Goal: Use online tool/utility

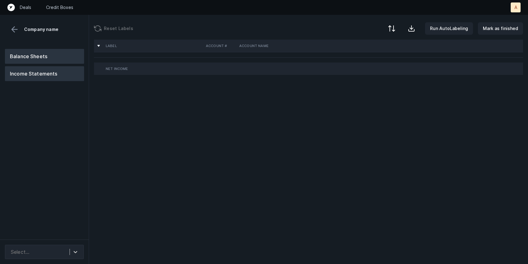
click at [50, 55] on button "Balance Sheets" at bounding box center [44, 56] width 79 height 15
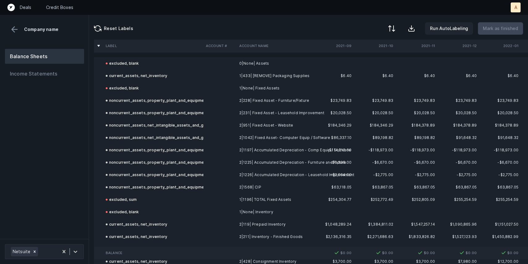
click at [312, 25] on div "Reset Labels Run AutoLabeling Mark as finished" at bounding box center [308, 27] width 439 height 25
click at [307, 158] on td "2|1225| Accumulated Depreciation - Furniture and Fixture" at bounding box center [274, 162] width 75 height 12
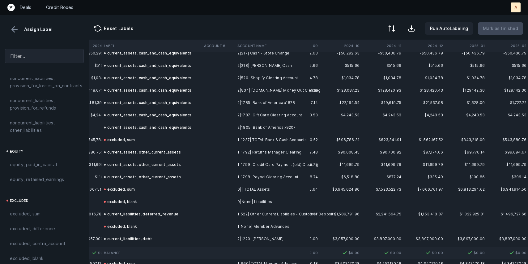
scroll to position [690, 1535]
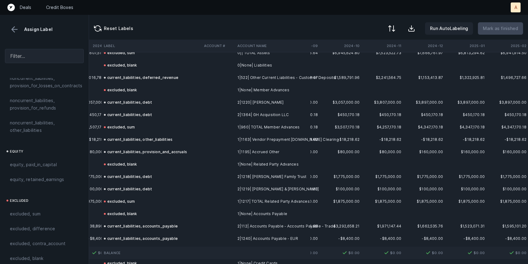
click at [14, 30] on button at bounding box center [14, 29] width 9 height 9
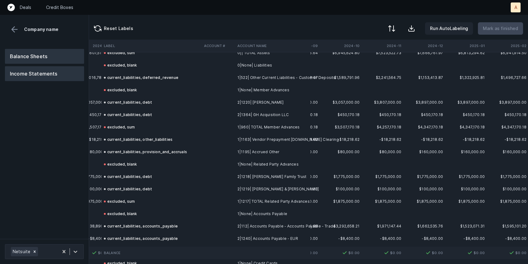
click at [27, 75] on button "Income Statements" at bounding box center [44, 73] width 79 height 15
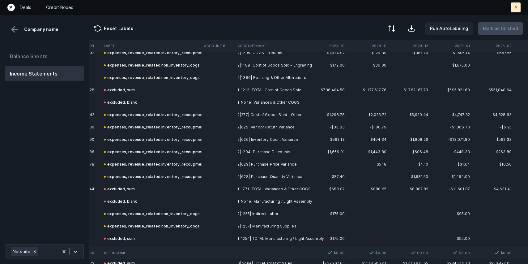
scroll to position [270, 1548]
click at [230, 164] on td at bounding box center [217, 164] width 33 height 12
